Goal: Complete application form

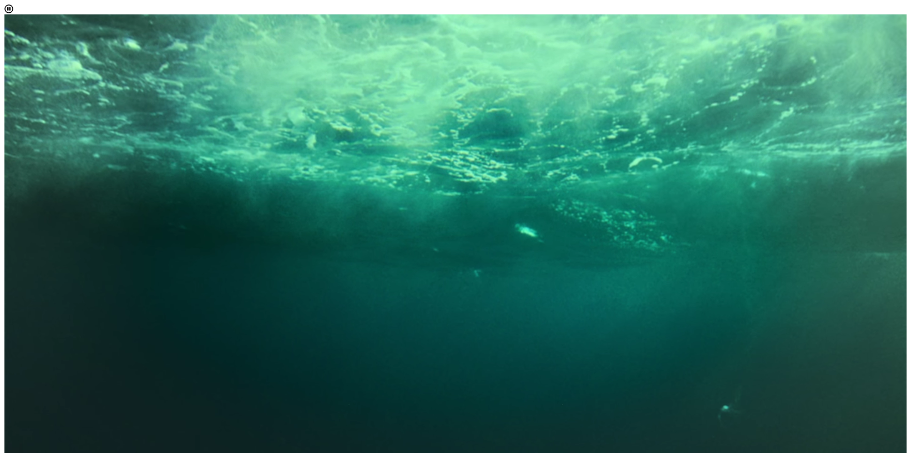
scroll to position [6, 48]
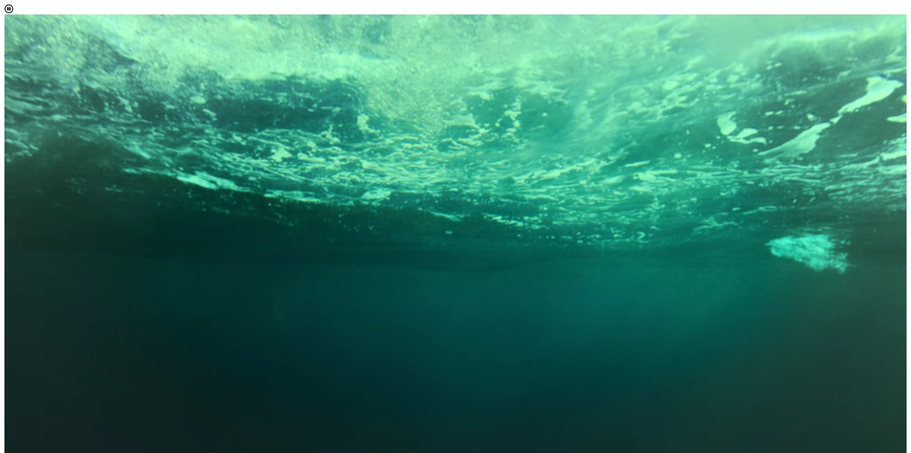
select select "[object Object]"
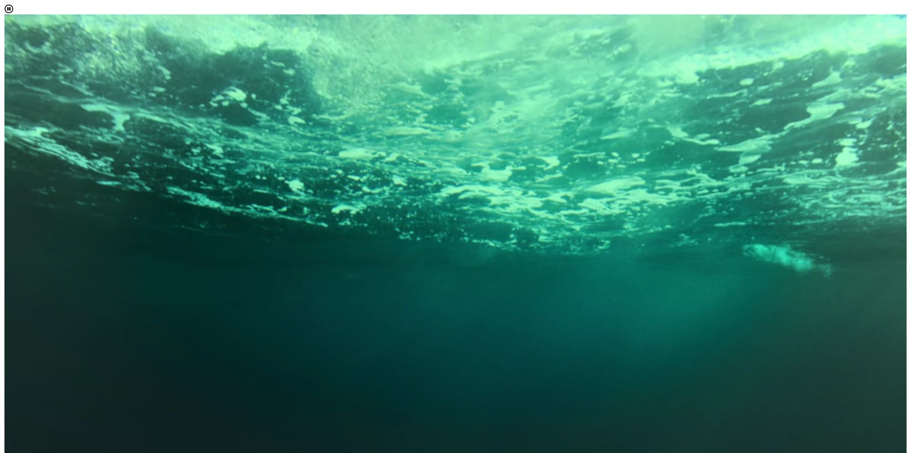
scroll to position [75, 0]
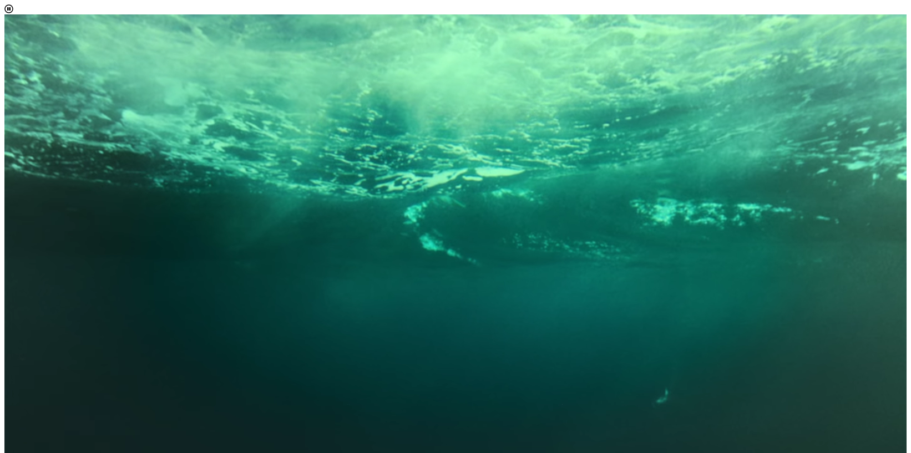
scroll to position [197, 0]
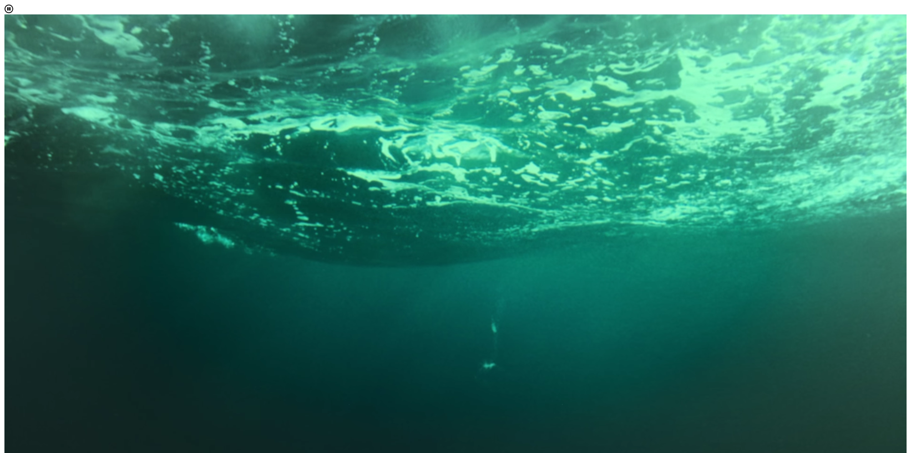
scroll to position [126, 0]
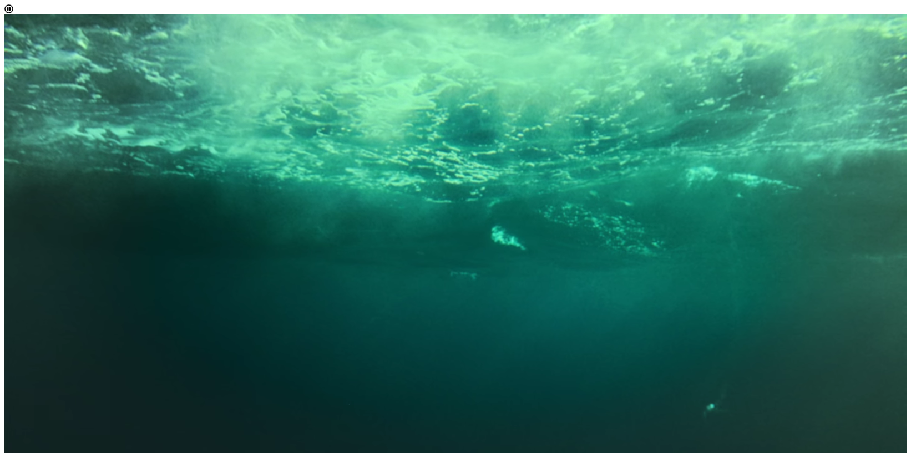
scroll to position [94, 0]
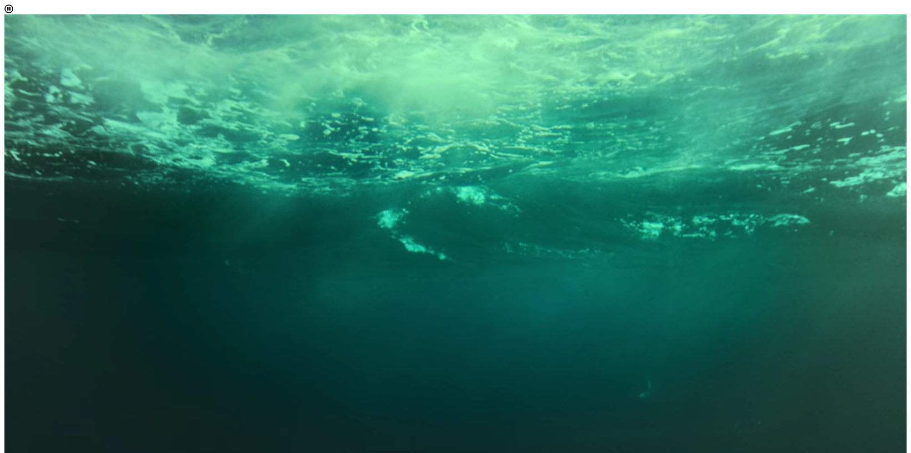
scroll to position [0, 0]
